Goal: Task Accomplishment & Management: Manage account settings

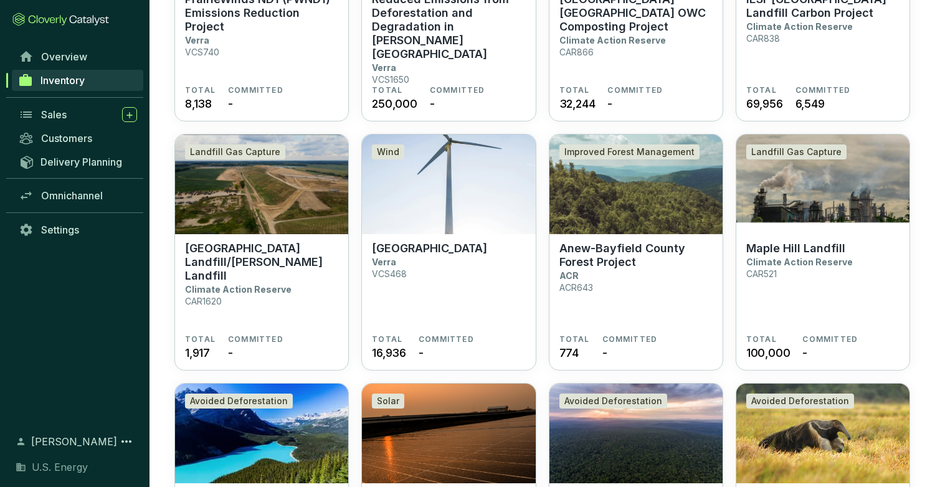
scroll to position [459, 0]
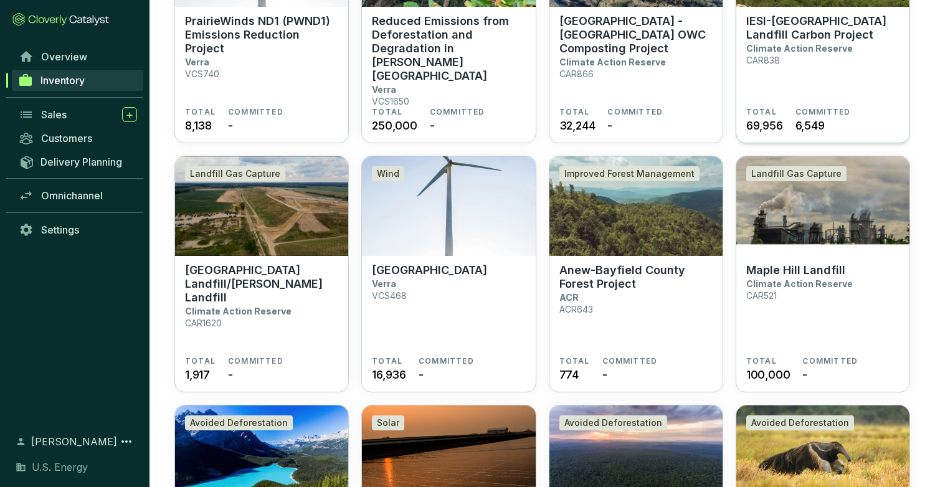
click at [795, 34] on p "IESI-[GEOGRAPHIC_DATA] Landfill Carbon Project" at bounding box center [822, 27] width 153 height 27
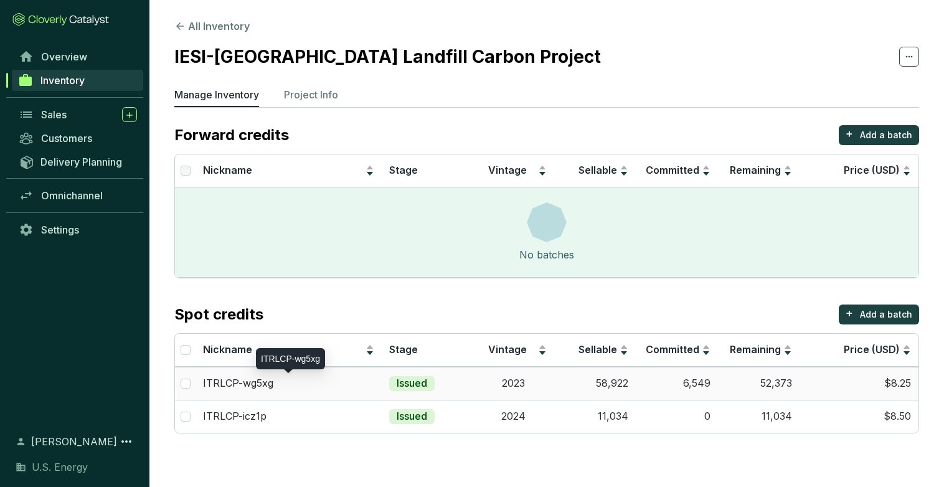
click at [252, 386] on p "ITRLCP-wg5xg" at bounding box center [238, 384] width 70 height 14
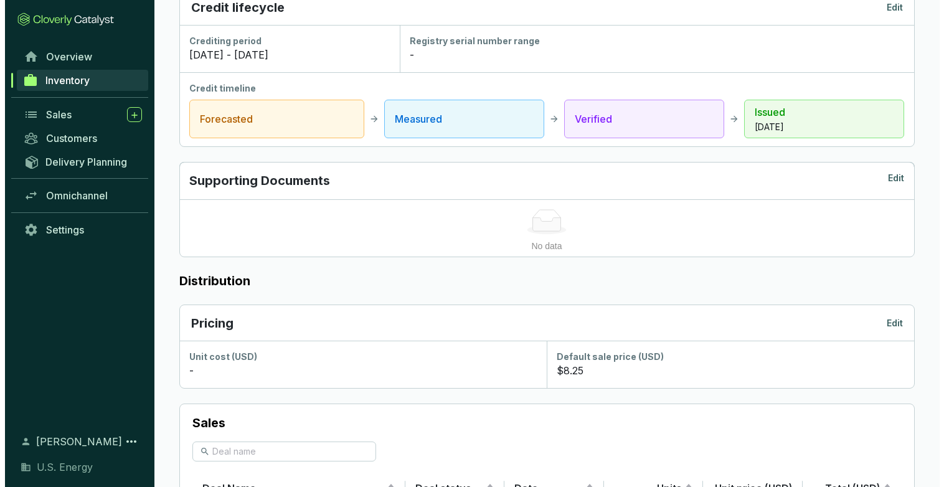
scroll to position [436, 0]
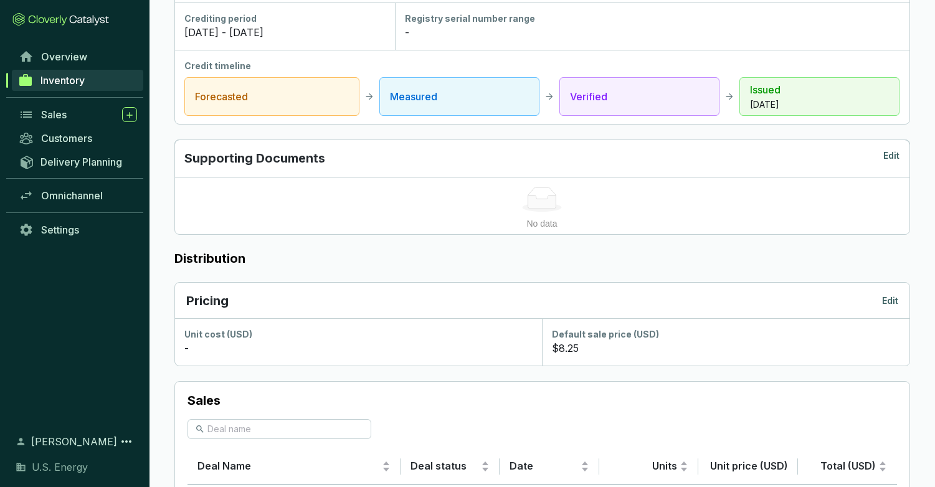
click at [894, 302] on p "Edit" at bounding box center [890, 301] width 16 height 12
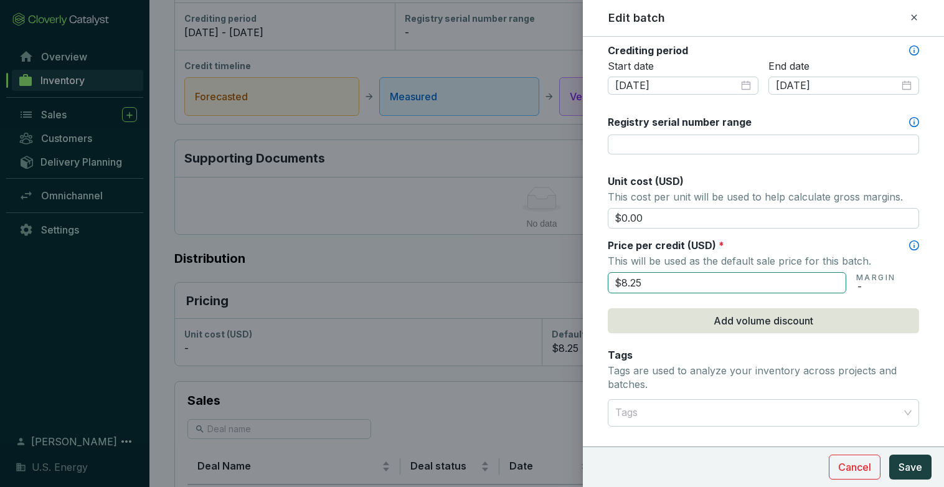
click at [634, 283] on input "$8.25" at bounding box center [727, 282] width 239 height 21
type input "$8.75"
click at [917, 470] on span "Save" at bounding box center [911, 467] width 24 height 15
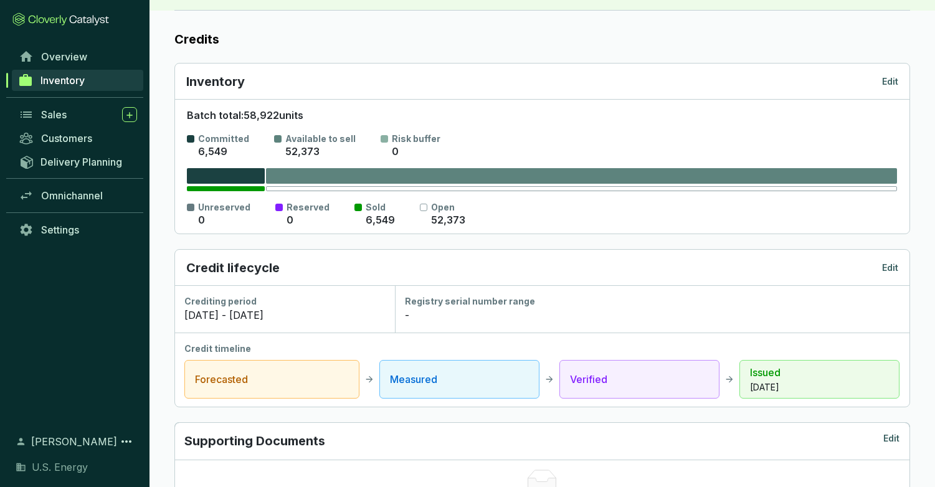
scroll to position [0, 0]
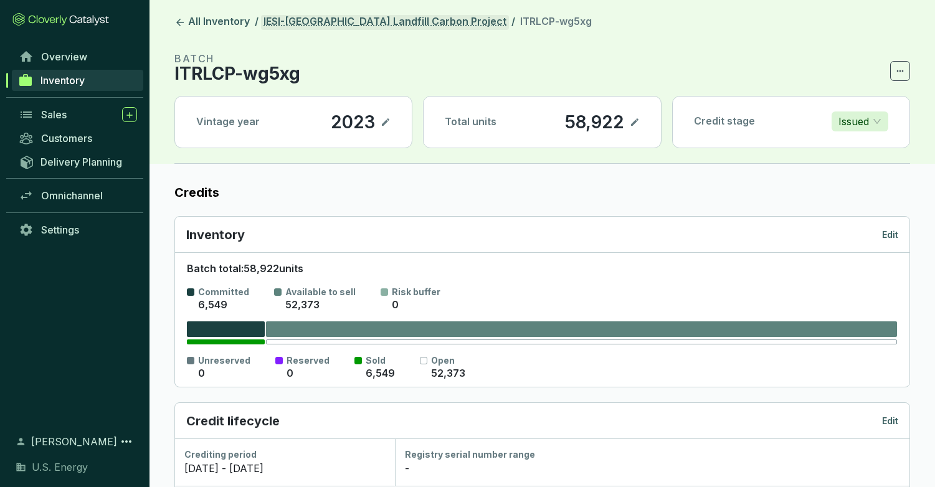
click at [333, 24] on link "IESI-[GEOGRAPHIC_DATA] Landfill Carbon Project" at bounding box center [385, 22] width 248 height 15
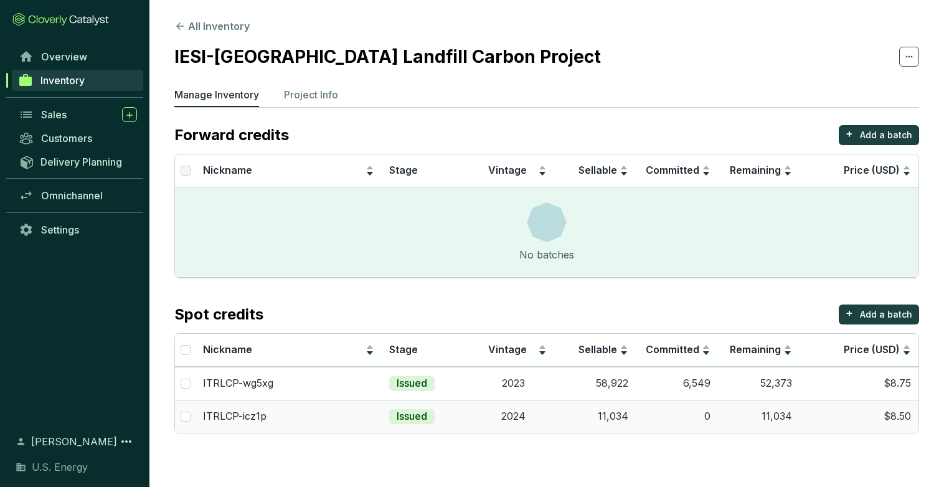
click at [890, 418] on td "$8.50" at bounding box center [859, 416] width 119 height 33
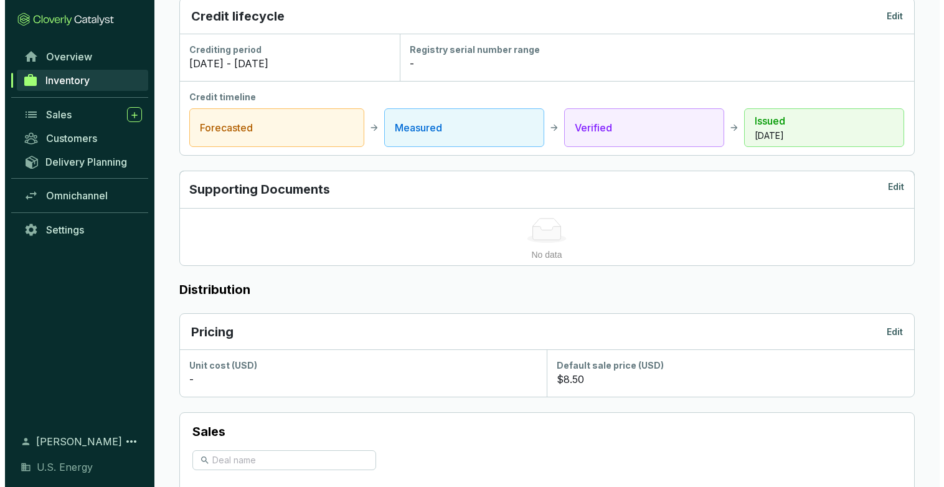
scroll to position [436, 0]
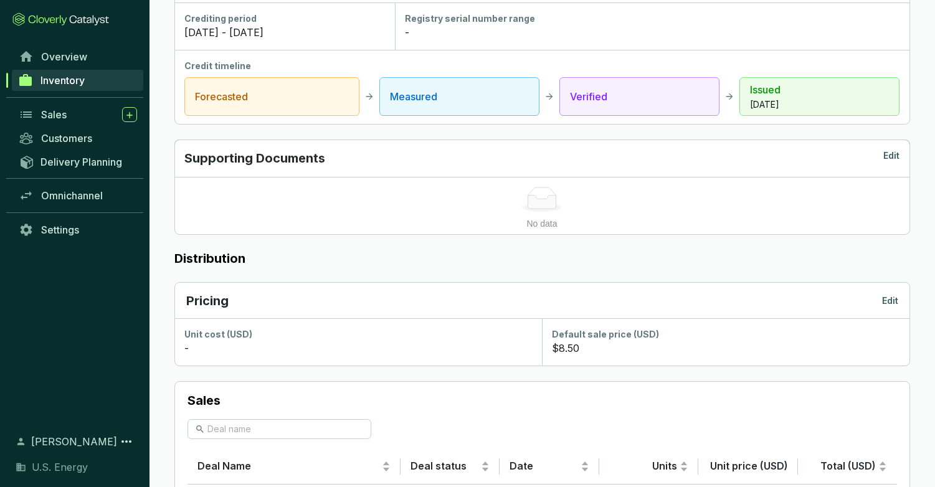
click at [570, 350] on p "$8.50" at bounding box center [565, 348] width 27 height 15
click at [887, 301] on p "Edit" at bounding box center [890, 301] width 16 height 12
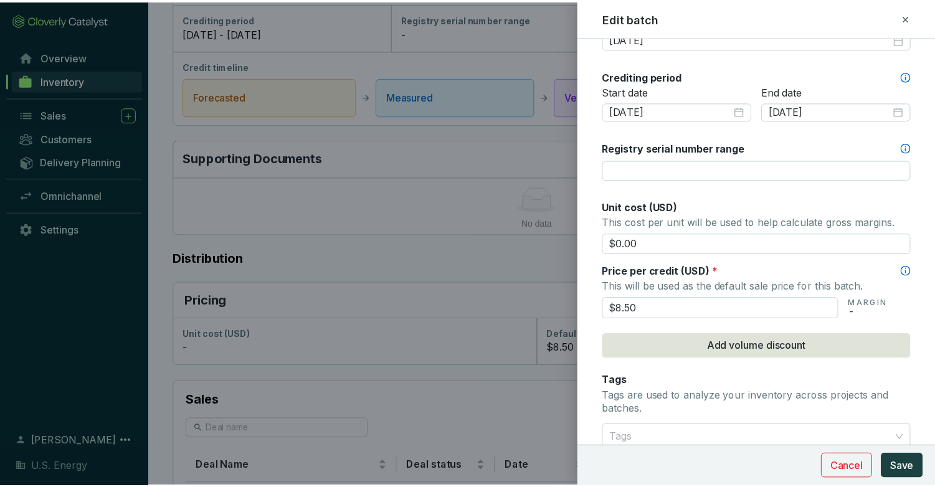
scroll to position [498, 0]
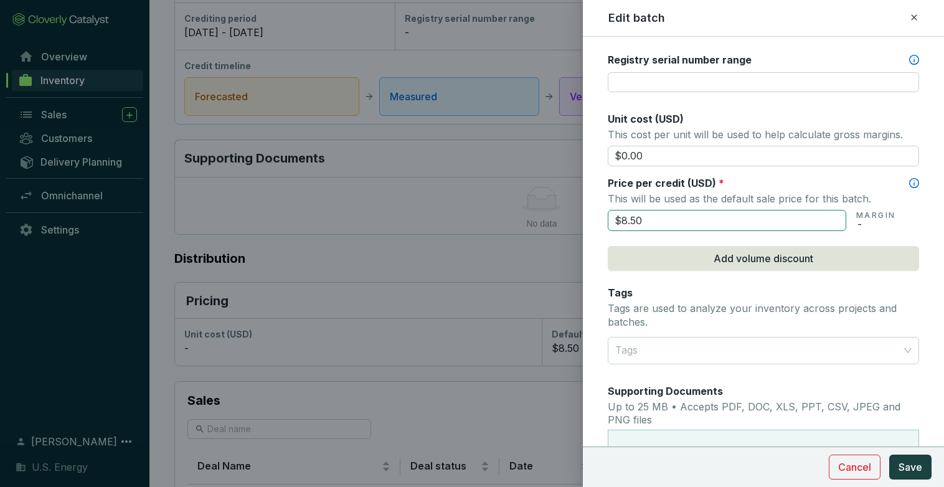
click at [635, 222] on input "$8.50" at bounding box center [727, 220] width 239 height 21
type input "$9.00"
click at [907, 471] on span "Save" at bounding box center [911, 467] width 24 height 15
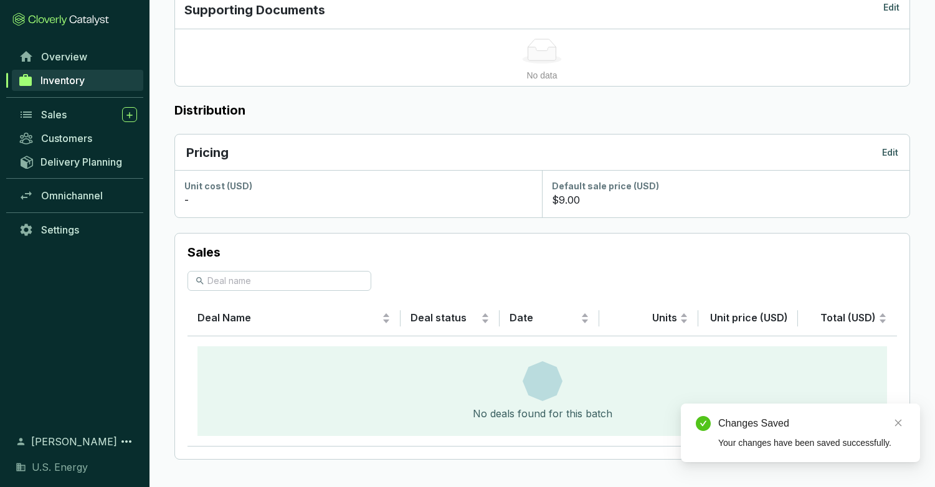
scroll to position [587, 0]
